Goal: Information Seeking & Learning: Find specific fact

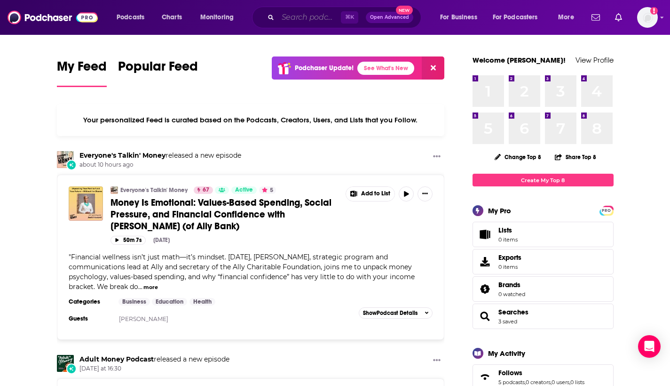
click at [301, 17] on input "Search podcasts, credits, & more..." at bounding box center [309, 17] width 63 height 15
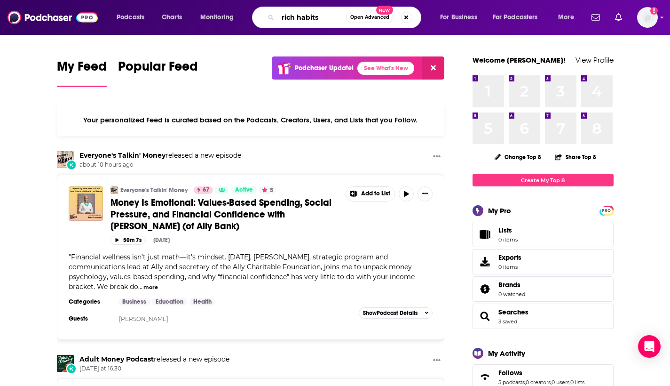
type input "rich habits"
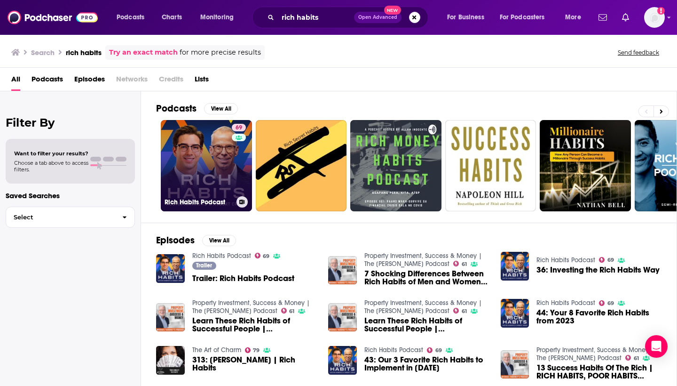
click at [229, 172] on link "69 Rich Habits Podcast" at bounding box center [206, 165] width 91 height 91
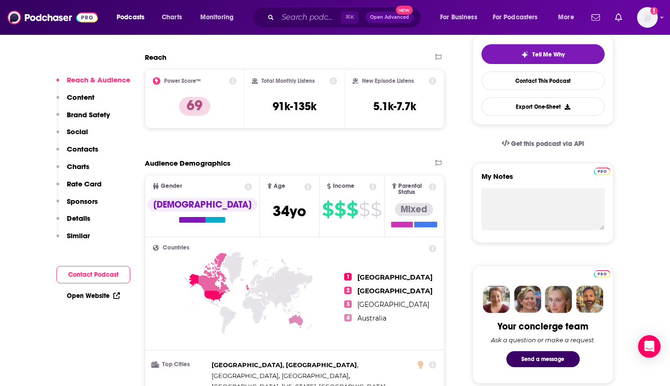
scroll to position [182, 0]
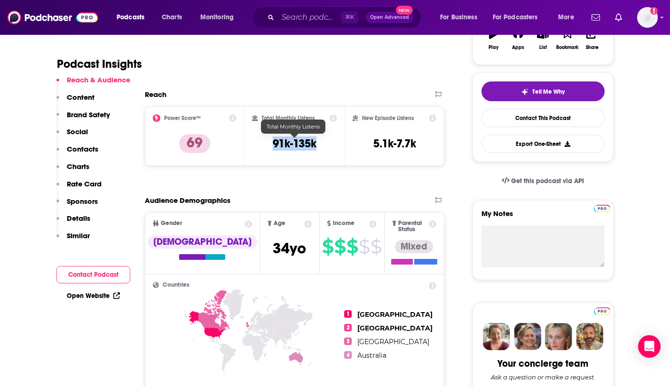
drag, startPoint x: 260, startPoint y: 138, endPoint x: 319, endPoint y: 143, distance: 59.5
click at [319, 143] on div "Total Monthly Listens 91k-135k" at bounding box center [294, 135] width 85 height 43
copy h3 "91k-135k"
